Goal: Find specific page/section: Find specific page/section

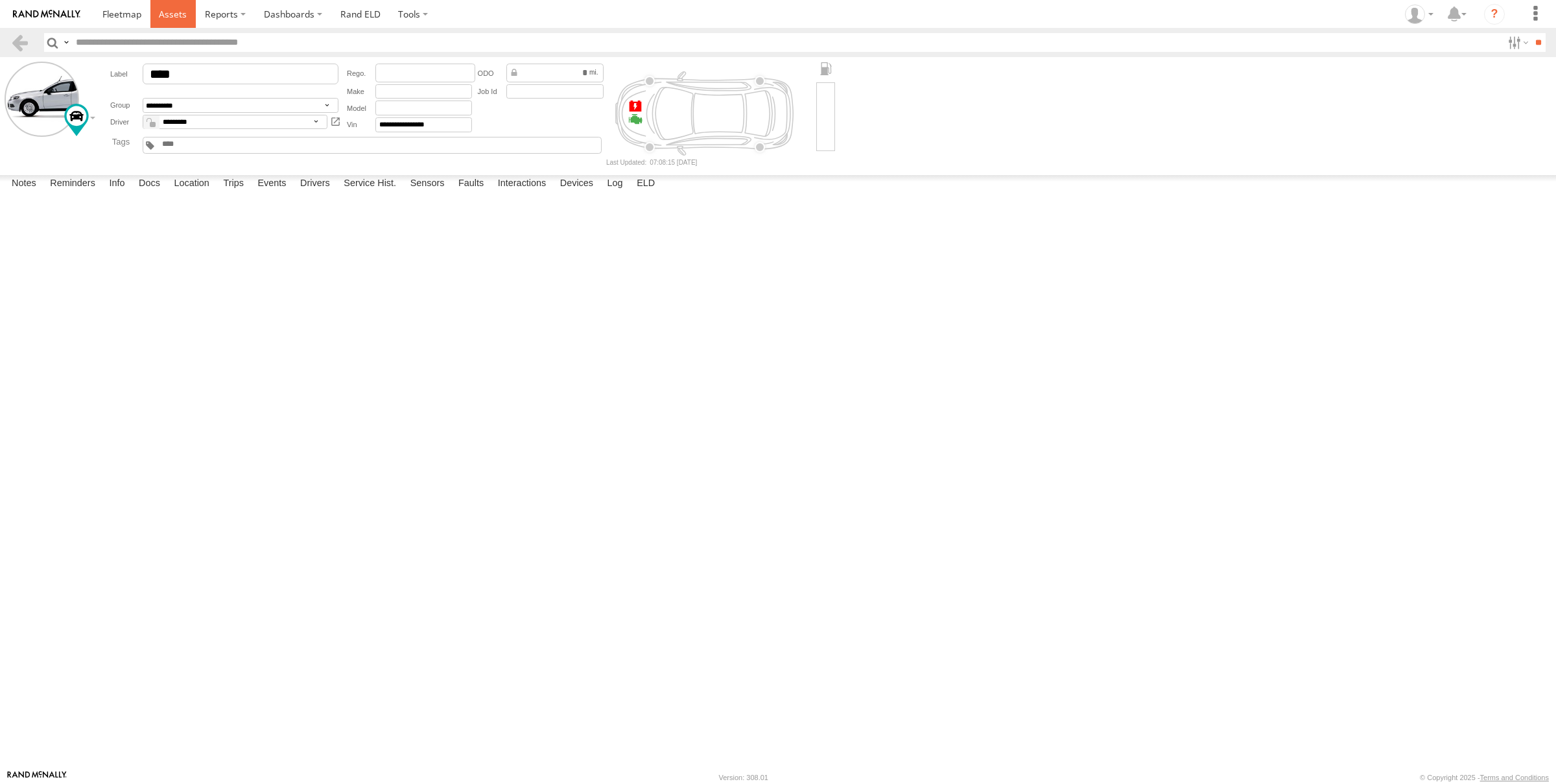
click at [165, 16] on span at bounding box center [172, 14] width 28 height 12
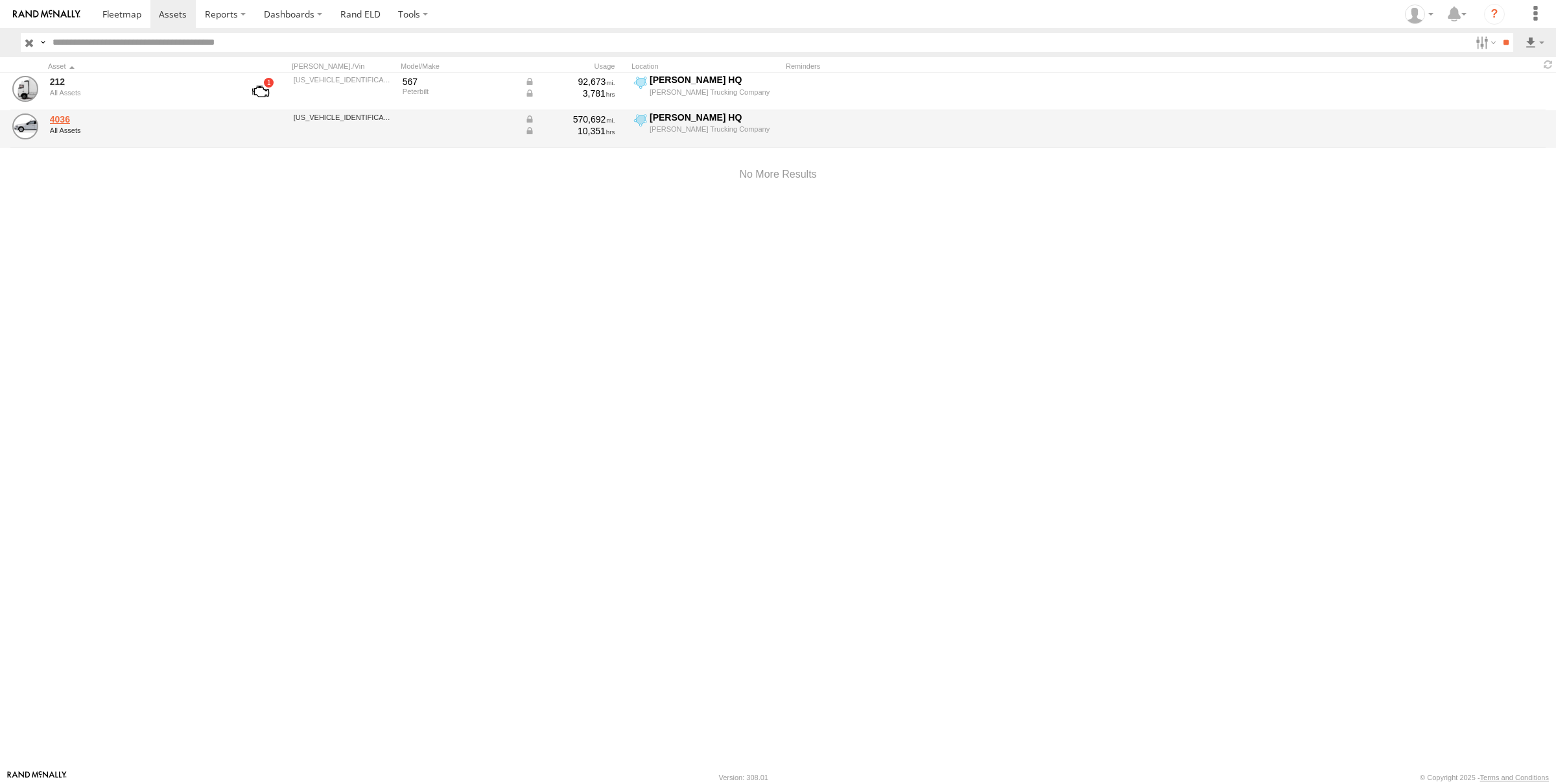
click at [59, 119] on link "4036" at bounding box center [138, 119] width 178 height 11
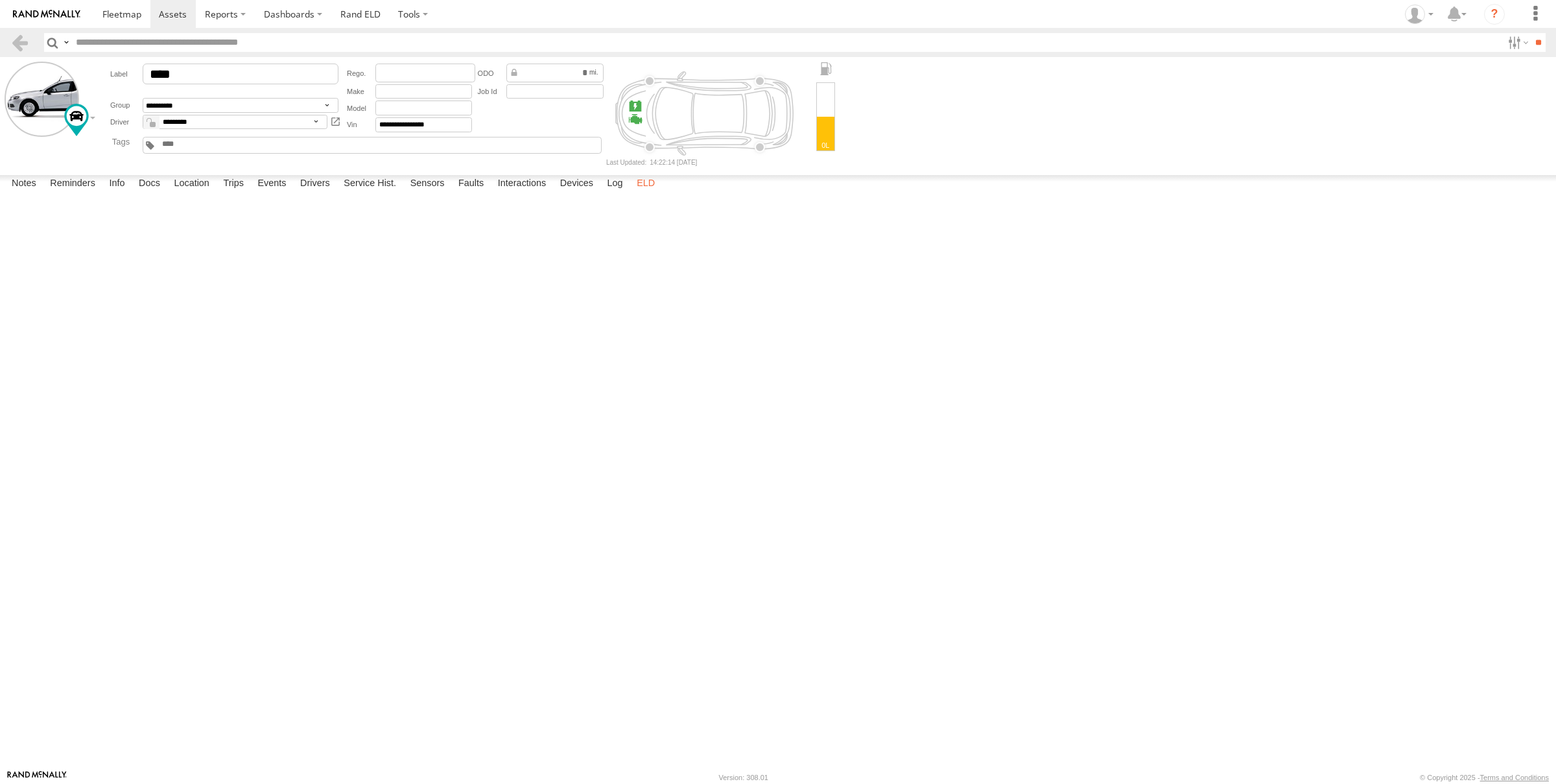
click at [656, 193] on label "ELD" at bounding box center [645, 185] width 31 height 18
click at [181, 19] on span at bounding box center [172, 14] width 28 height 12
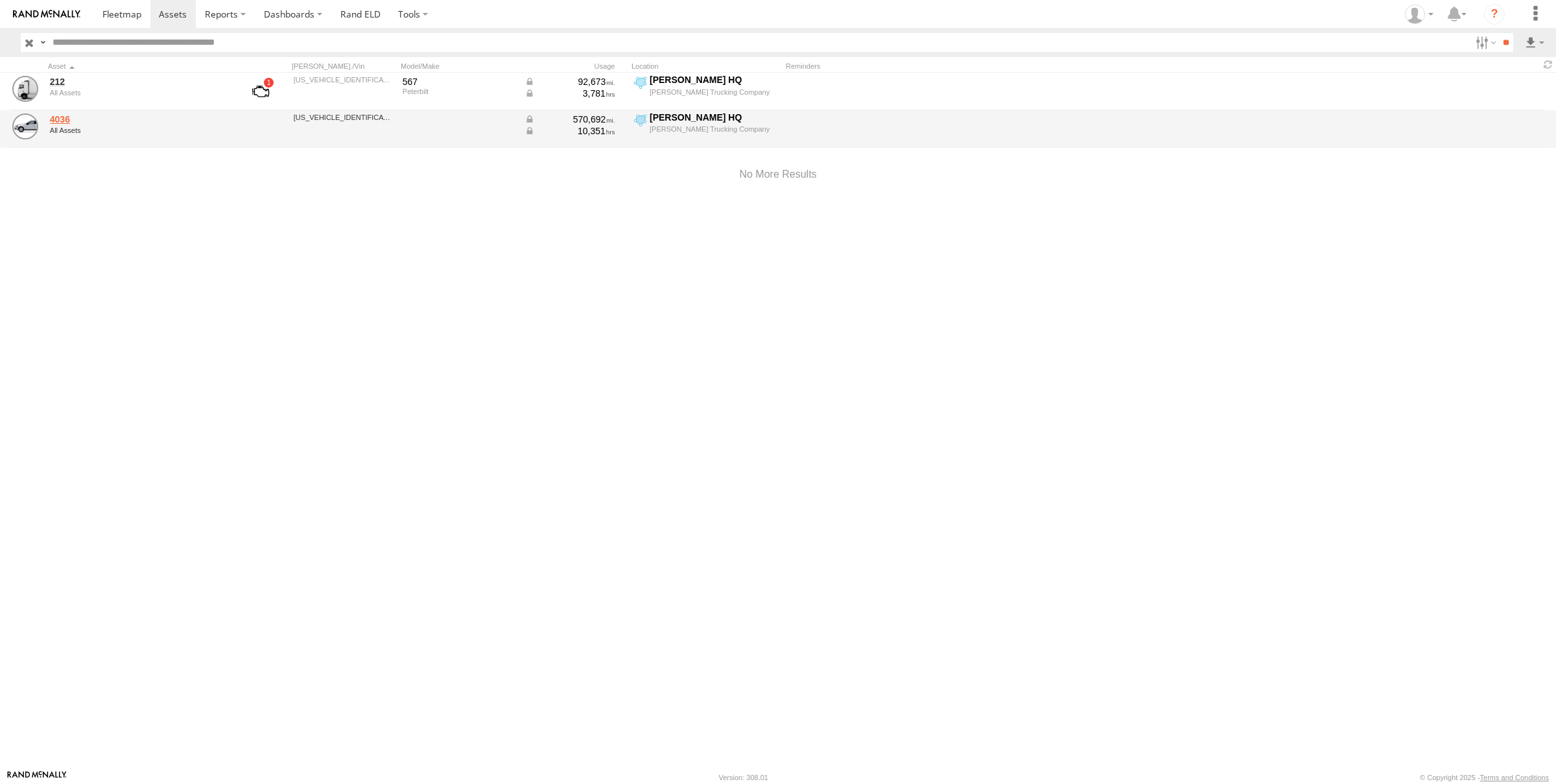
click at [70, 116] on link "4036" at bounding box center [138, 119] width 178 height 11
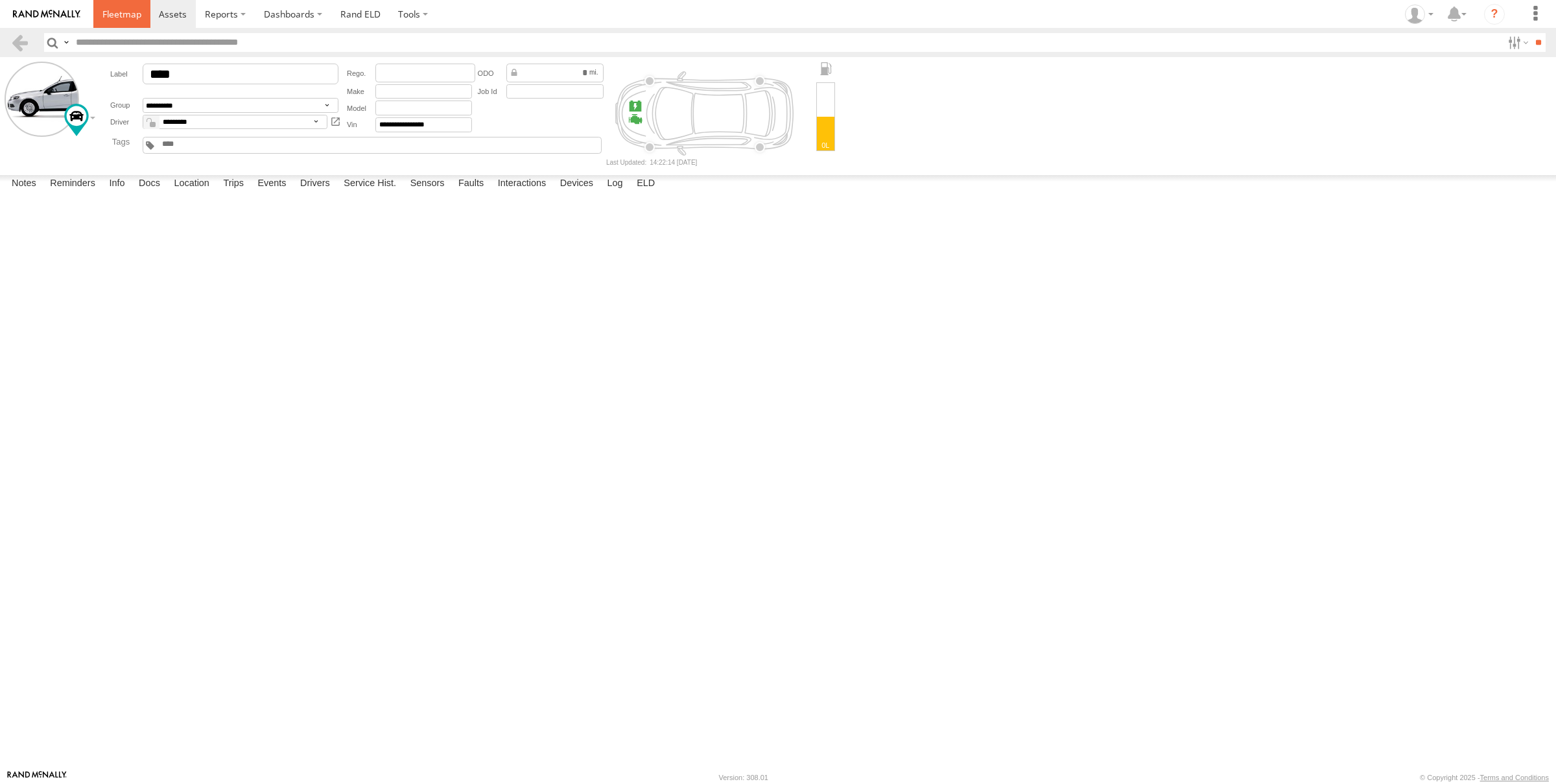
click at [116, 18] on span at bounding box center [121, 14] width 39 height 12
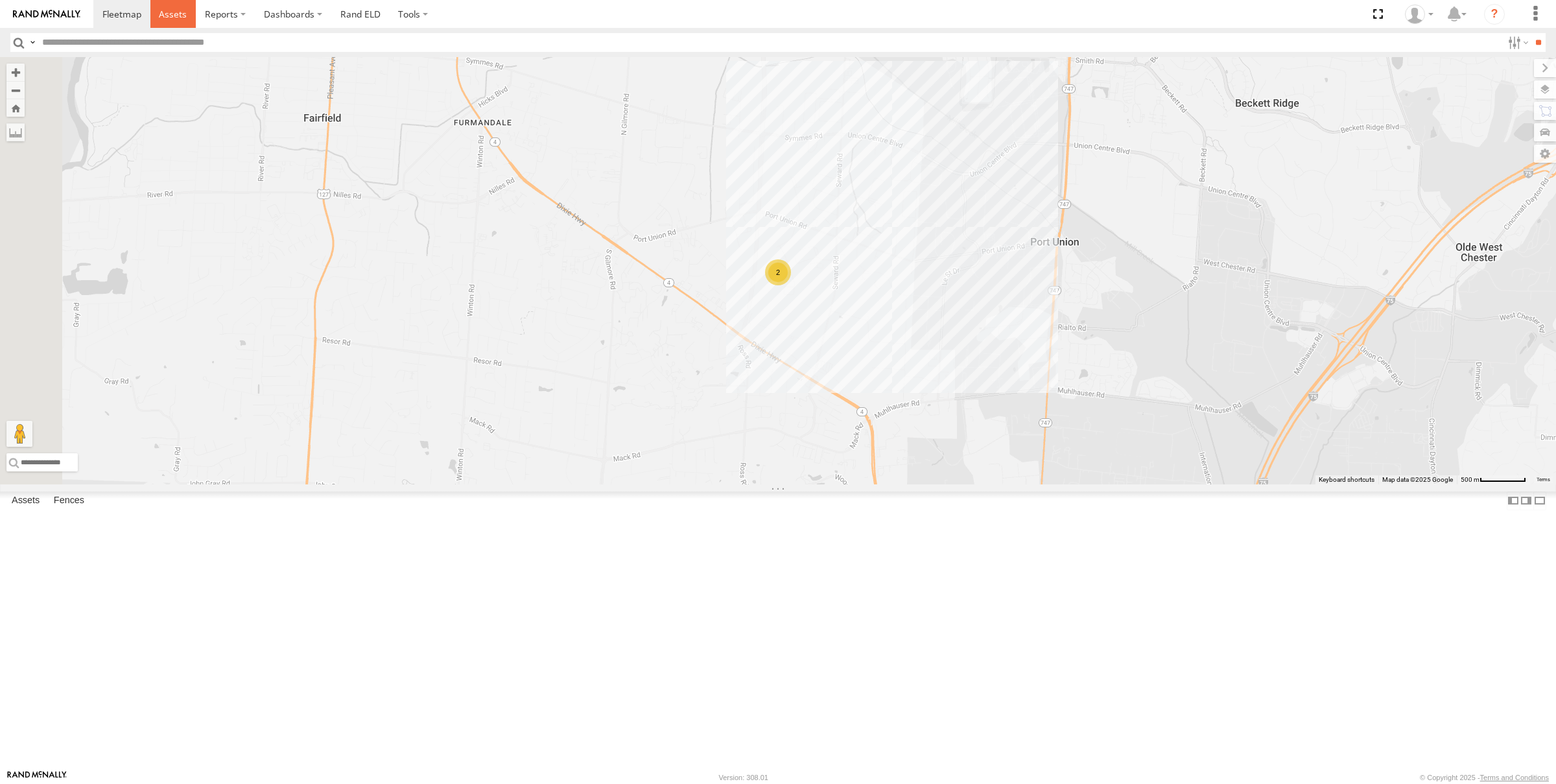
click at [170, 12] on span at bounding box center [172, 14] width 28 height 12
